Goal: Book appointment/travel/reservation

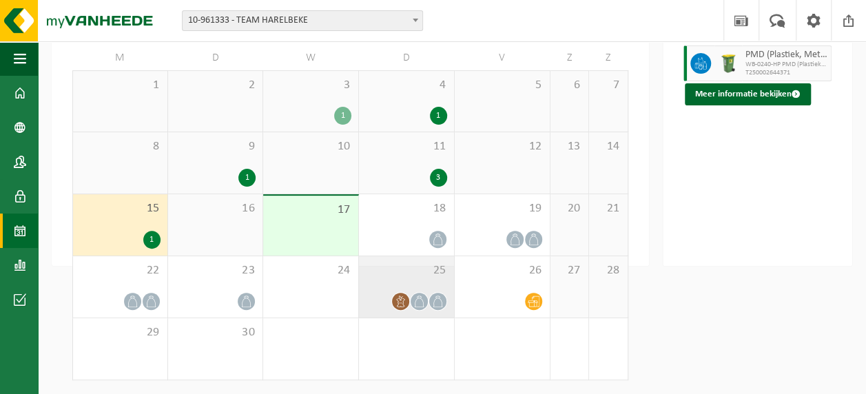
click at [423, 300] on icon at bounding box center [419, 301] width 9 height 12
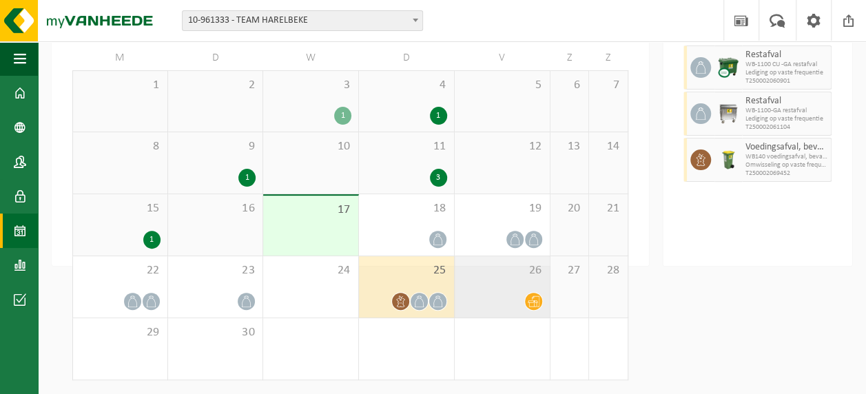
click at [521, 307] on div at bounding box center [501, 301] width 81 height 19
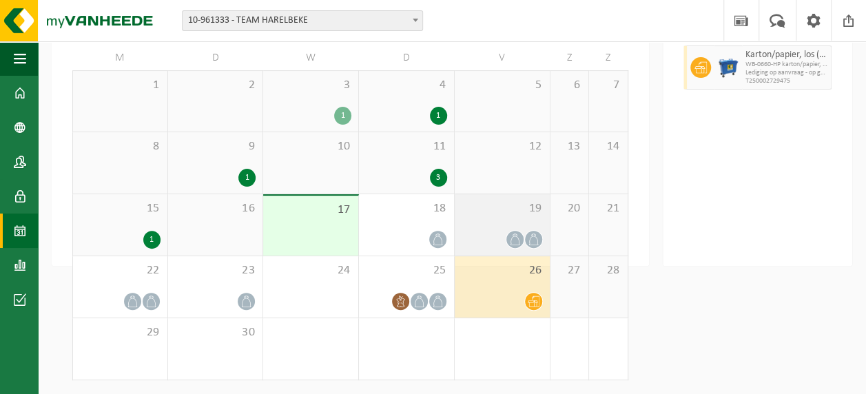
click at [523, 231] on div at bounding box center [501, 239] width 81 height 19
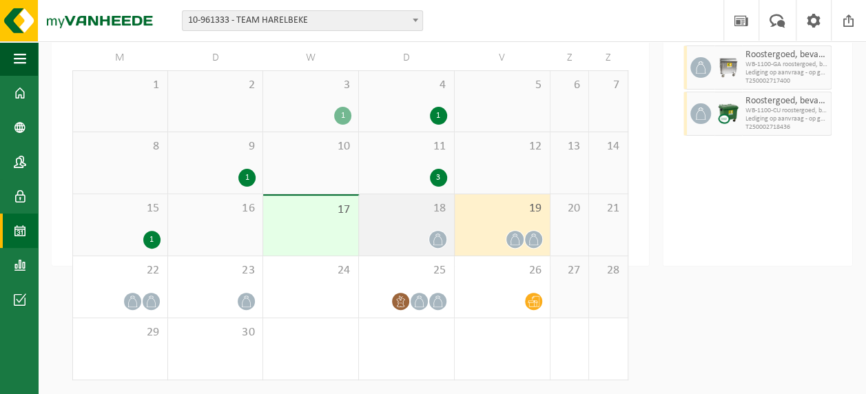
click at [439, 236] on icon at bounding box center [437, 240] width 9 height 12
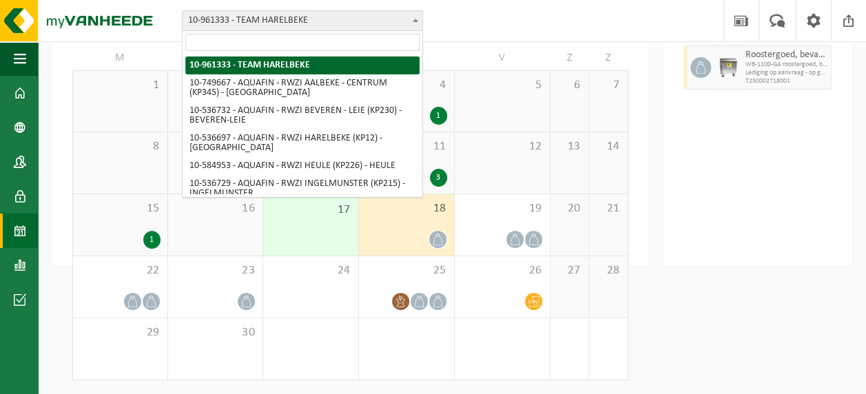
click at [414, 20] on b at bounding box center [416, 20] width 6 height 3
click at [492, 19] on div "Vestiging: 10-961333 - TEAM HARELBEKE 10-749667 - AQUAFIN - RWZI AALBEKE - CENT…" at bounding box center [433, 21] width 866 height 42
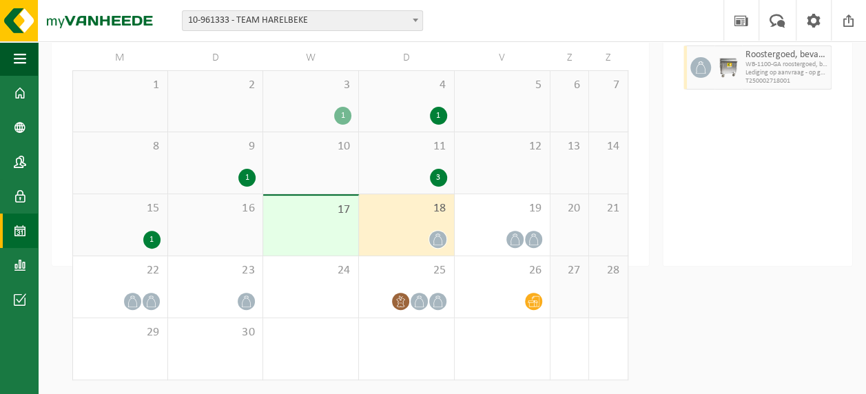
click at [152, 229] on div "15 1" at bounding box center [120, 224] width 94 height 61
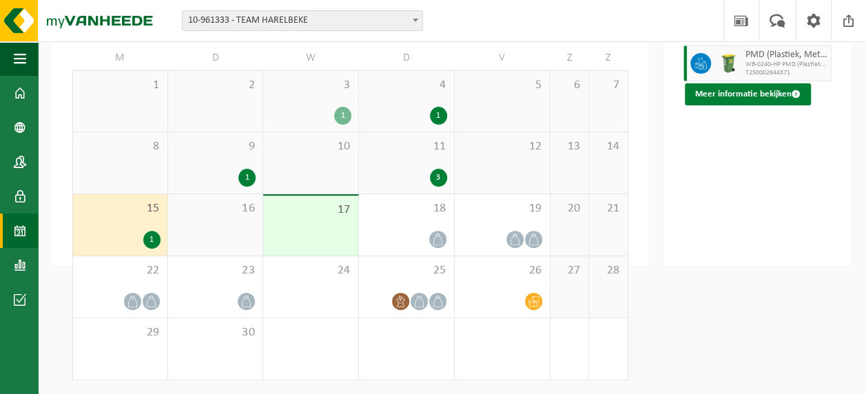
click at [765, 105] on button "Meer informatie bekijken" at bounding box center [748, 94] width 126 height 22
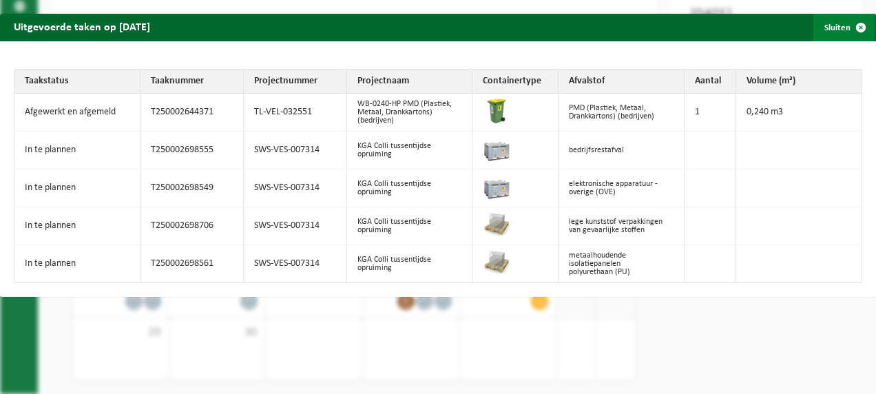
click at [821, 31] on button "Sluiten" at bounding box center [843, 28] width 61 height 28
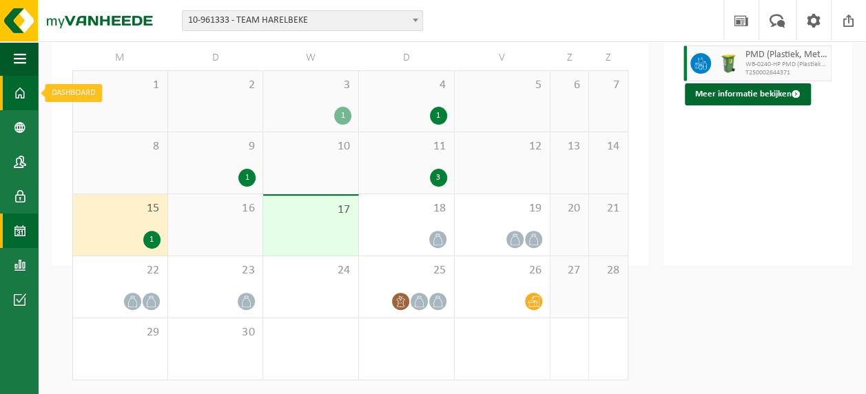
click at [24, 90] on span at bounding box center [20, 93] width 12 height 34
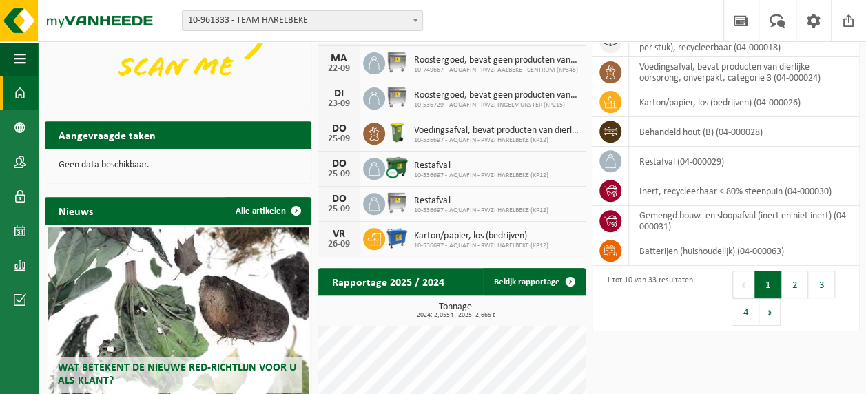
scroll to position [207, 0]
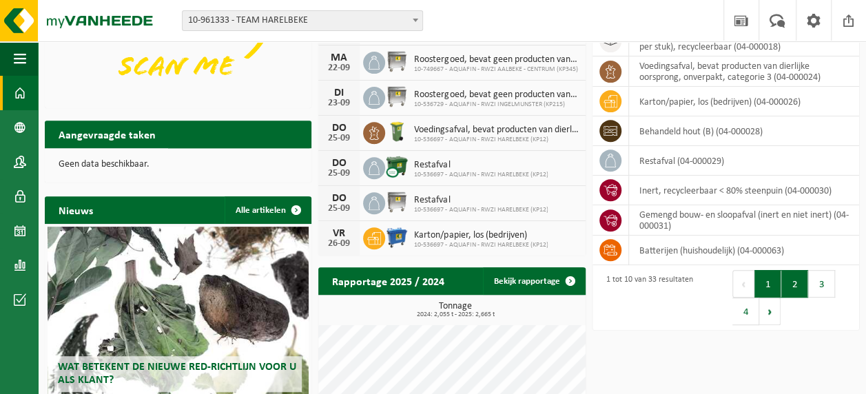
click at [795, 281] on button "2" at bounding box center [794, 284] width 27 height 28
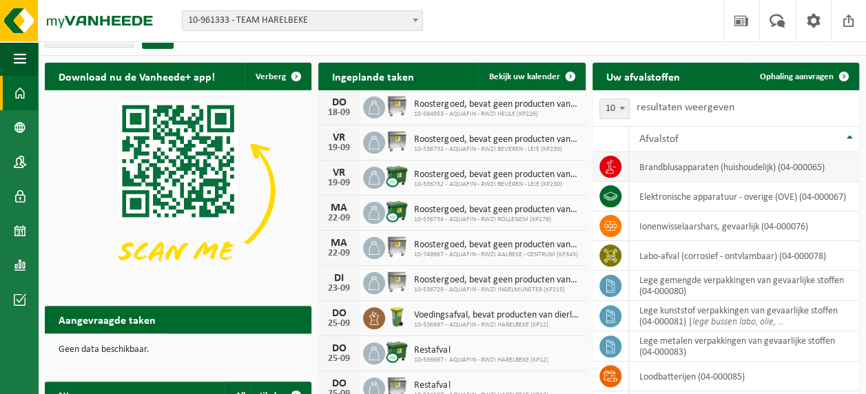
scroll to position [0, 0]
